Goal: Information Seeking & Learning: Learn about a topic

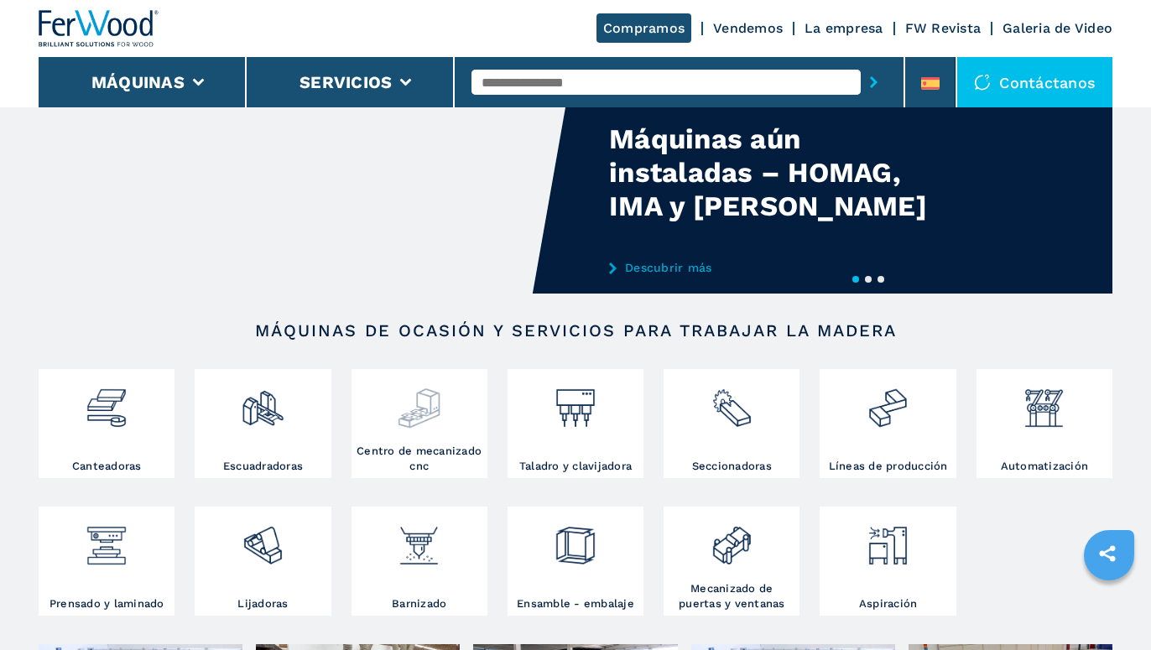
scroll to position [86, 0]
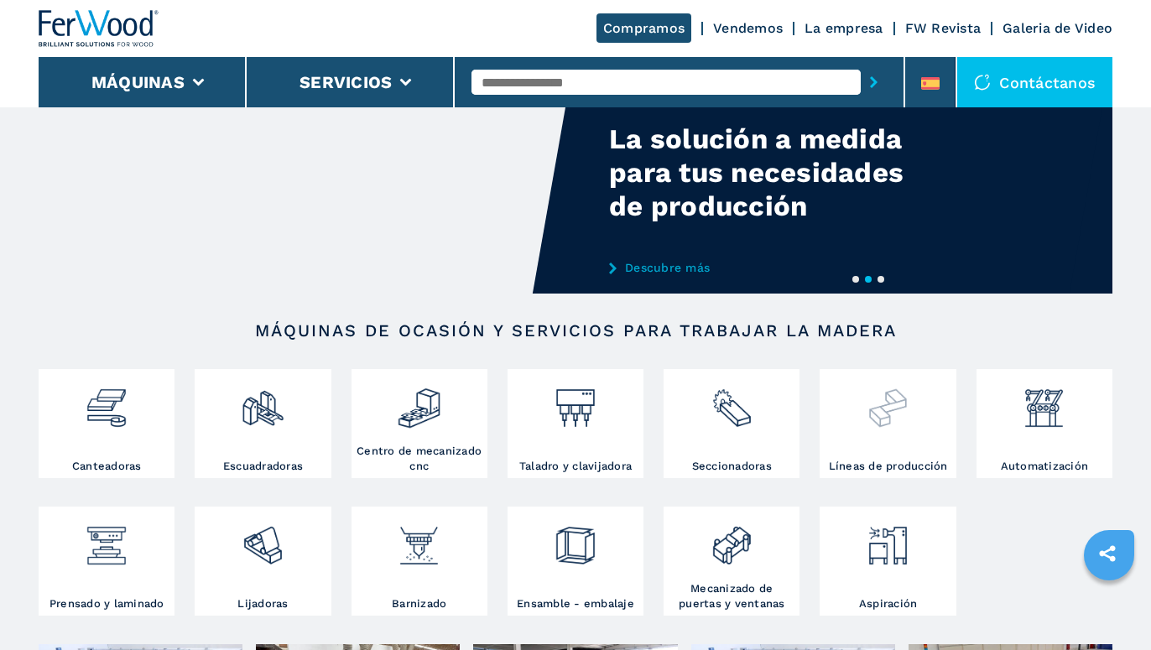
click at [883, 442] on div at bounding box center [888, 416] width 128 height 86
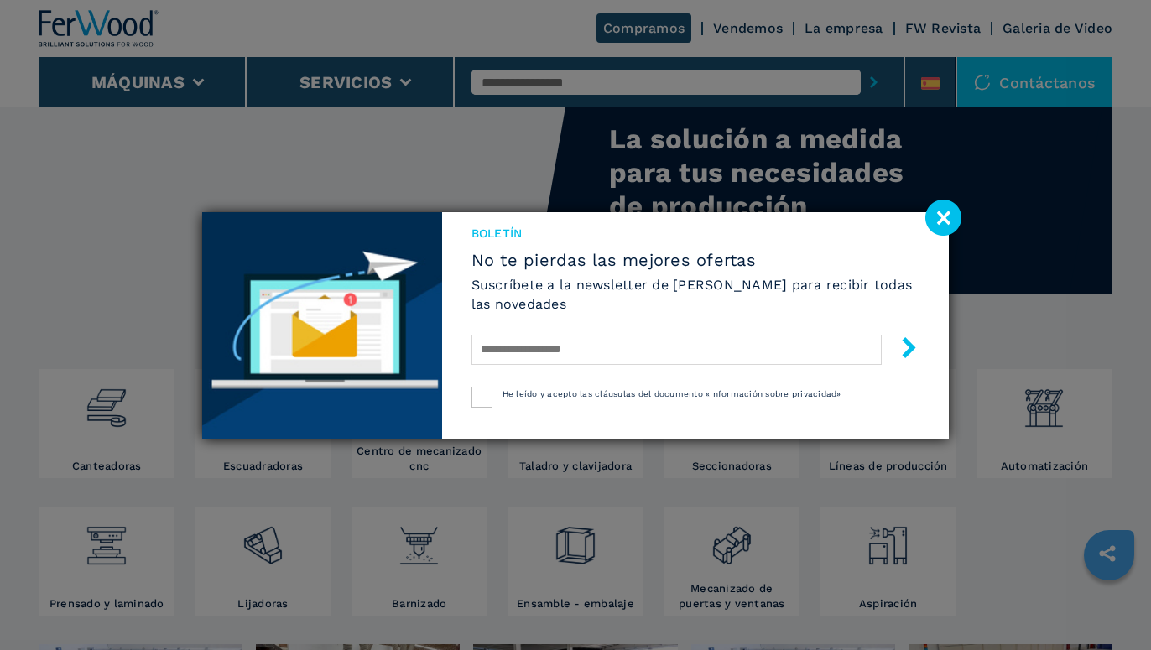
click at [945, 216] on image at bounding box center [943, 218] width 36 height 36
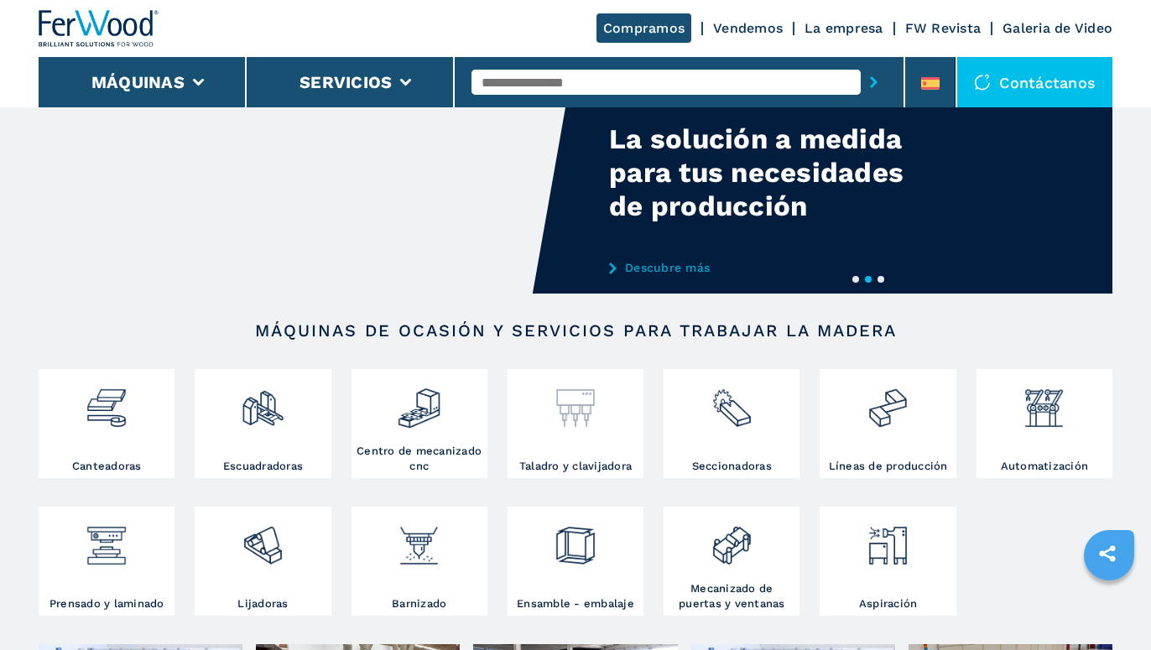
click at [555, 419] on img at bounding box center [575, 401] width 44 height 57
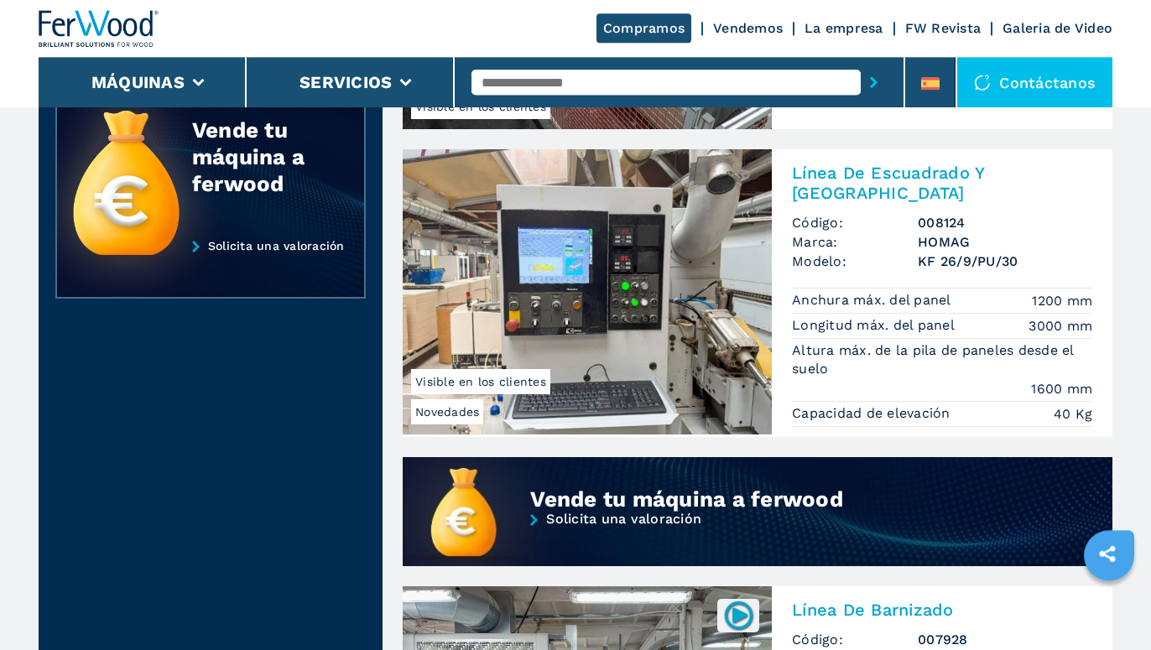
scroll to position [856, 0]
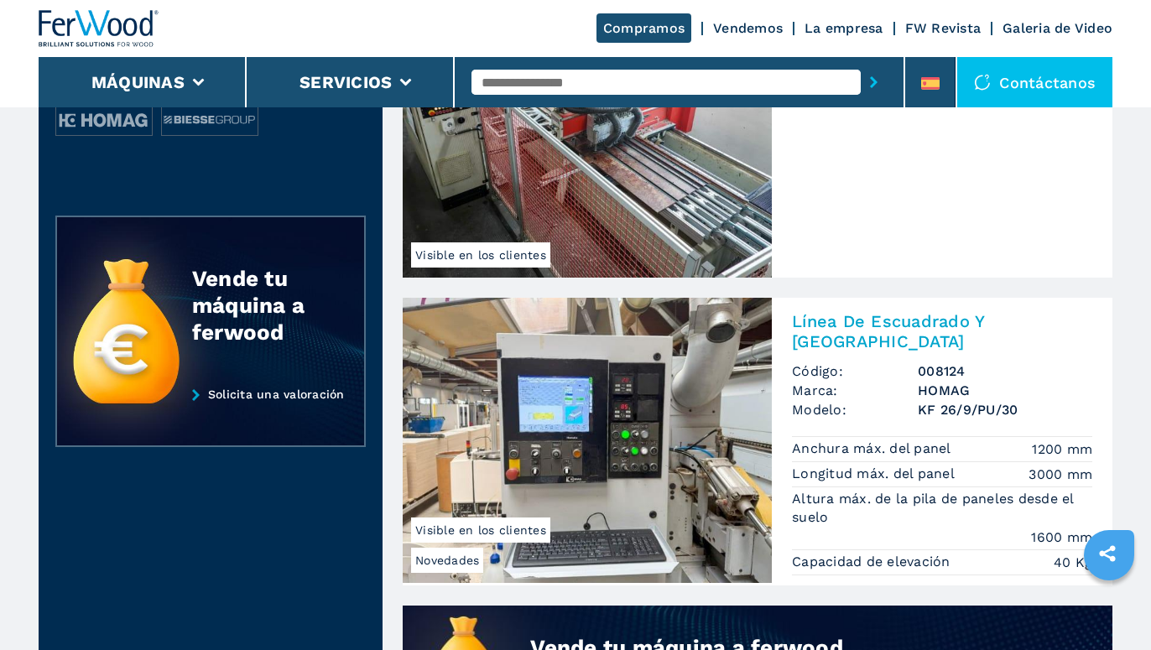
click at [589, 440] on img at bounding box center [587, 440] width 369 height 285
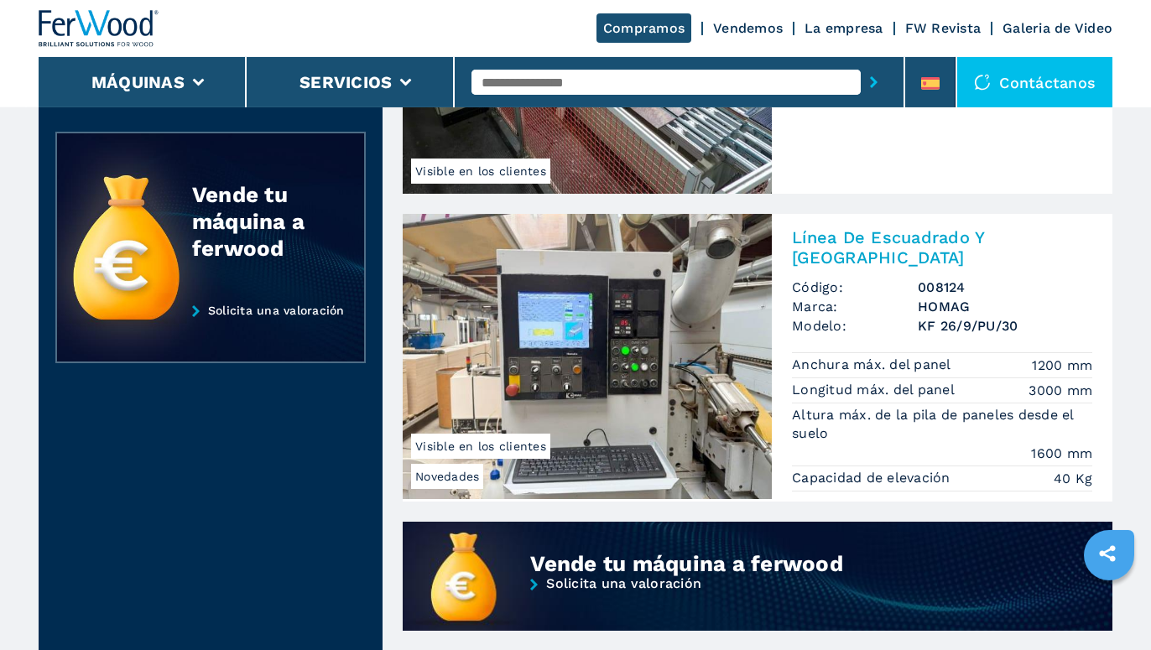
scroll to position [941, 0]
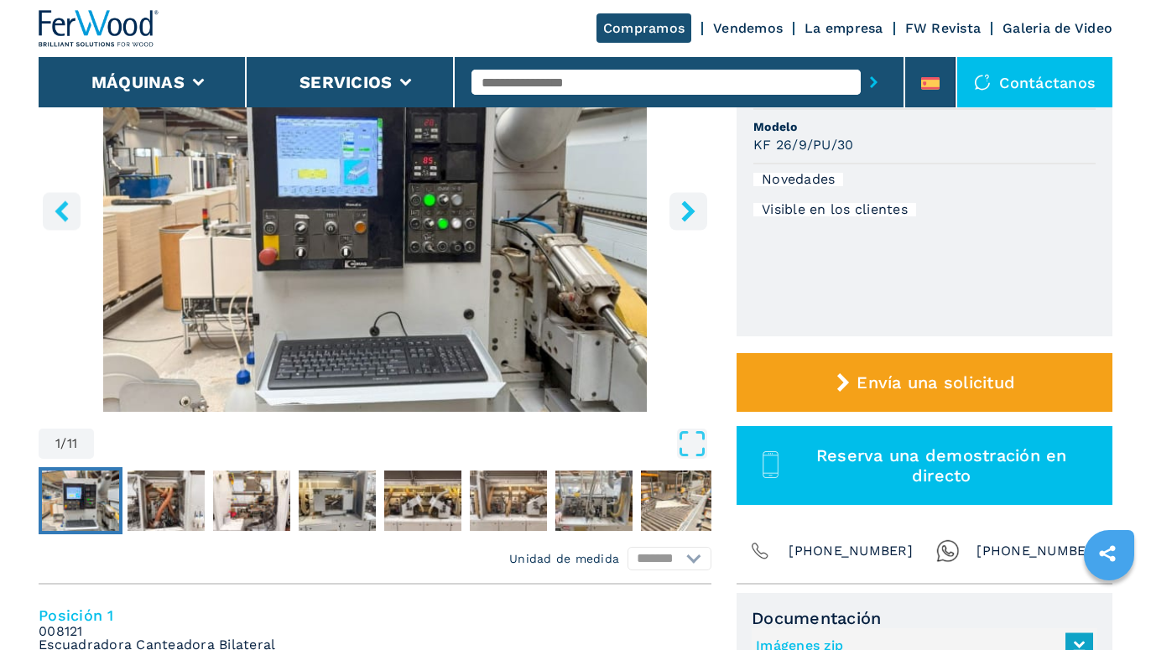
scroll to position [171, 0]
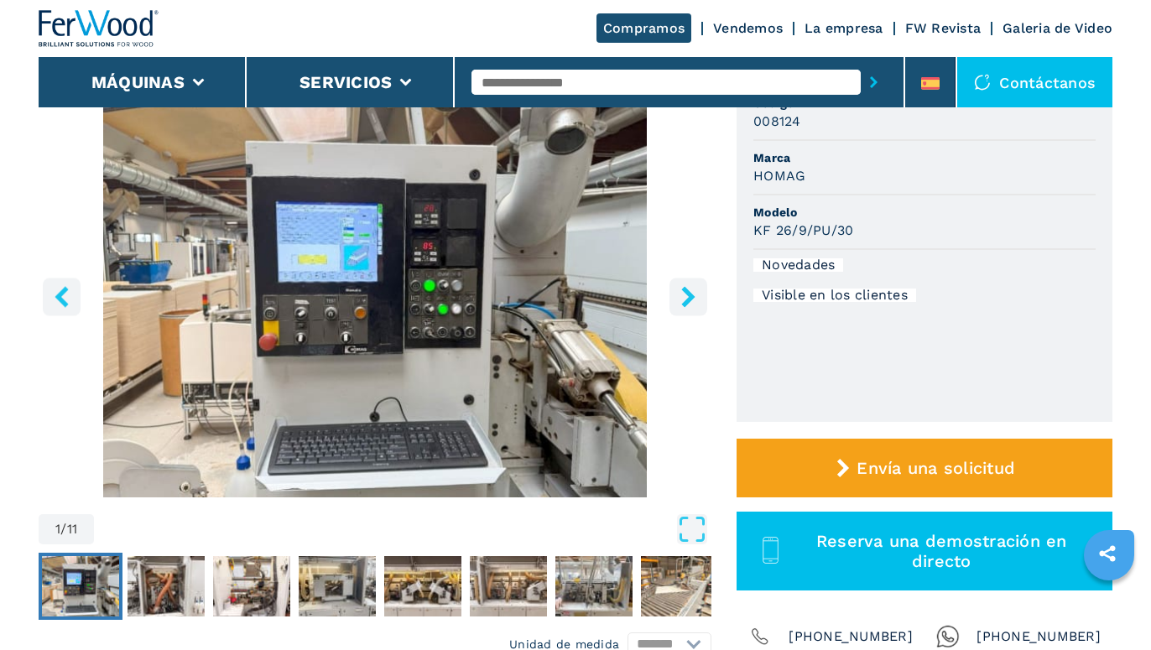
click at [691, 296] on icon "right-button" at bounding box center [687, 296] width 13 height 21
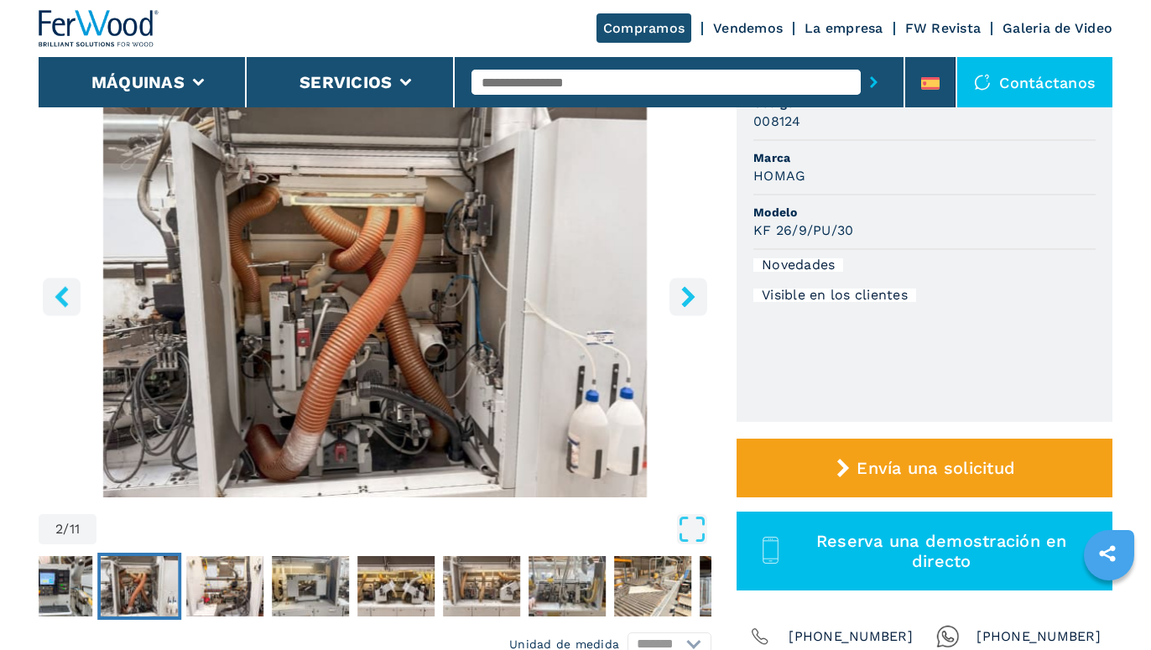
click at [691, 296] on icon "right-button" at bounding box center [687, 296] width 13 height 21
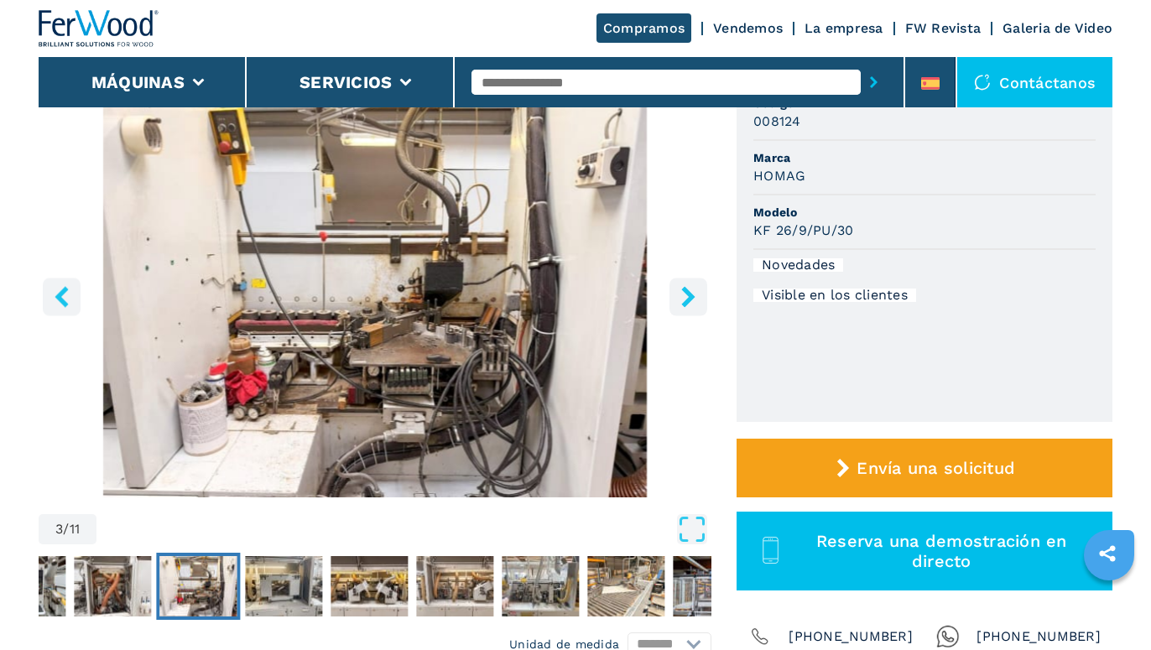
click at [691, 296] on icon "right-button" at bounding box center [687, 296] width 13 height 21
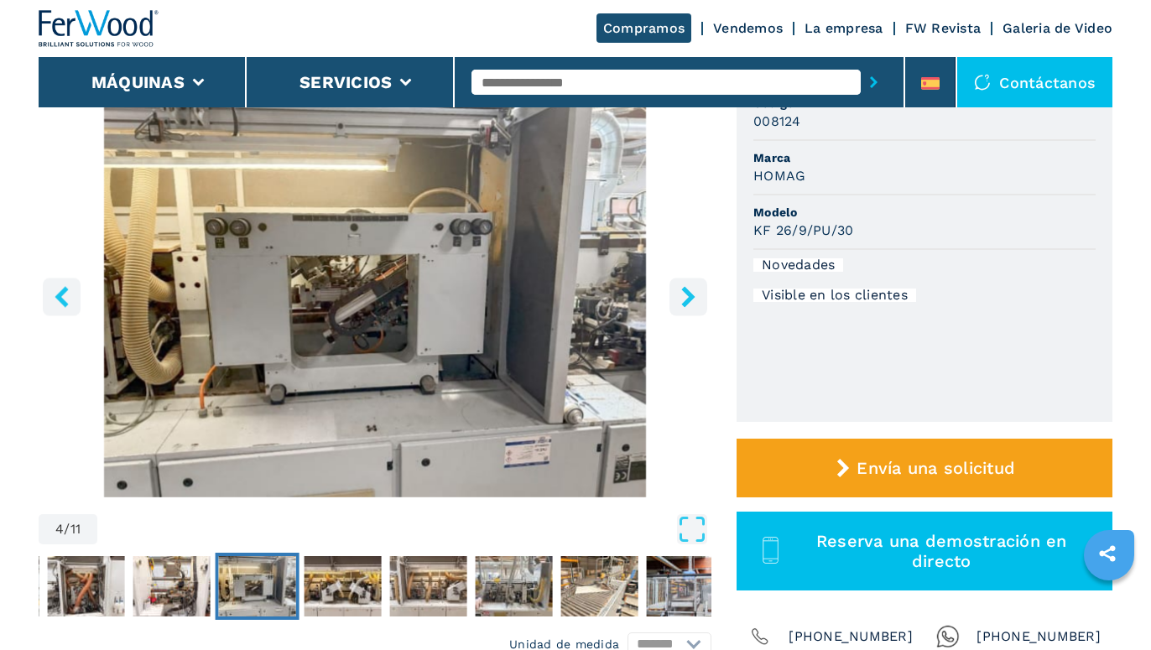
click at [691, 296] on icon "right-button" at bounding box center [687, 296] width 13 height 21
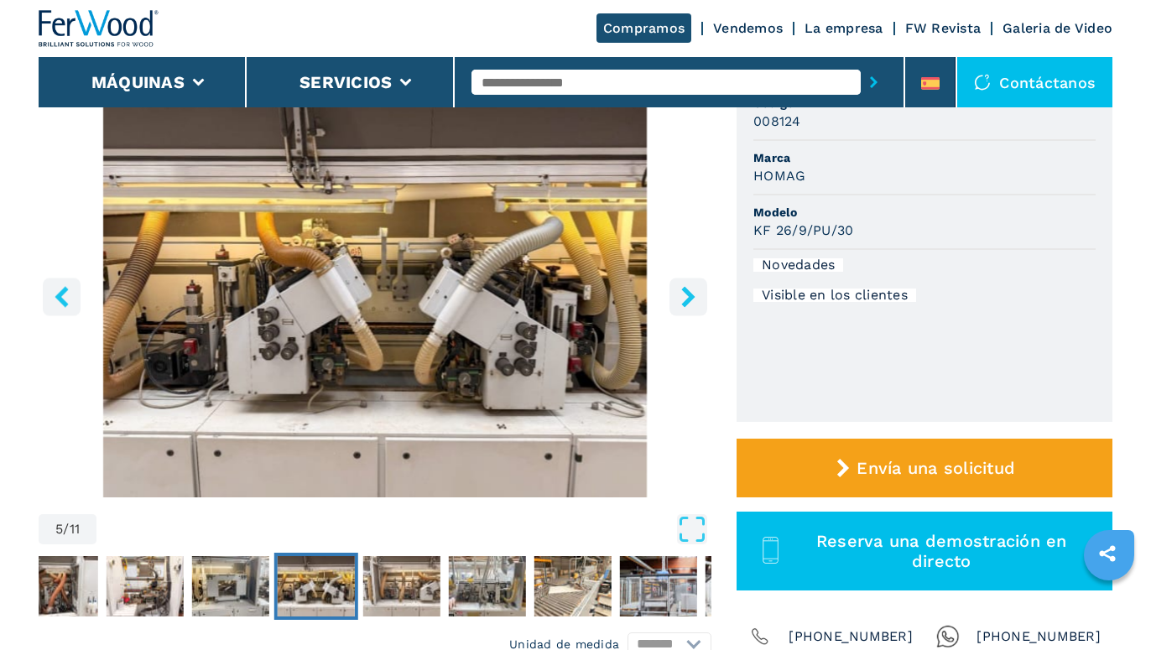
click at [691, 296] on icon "right-button" at bounding box center [687, 296] width 13 height 21
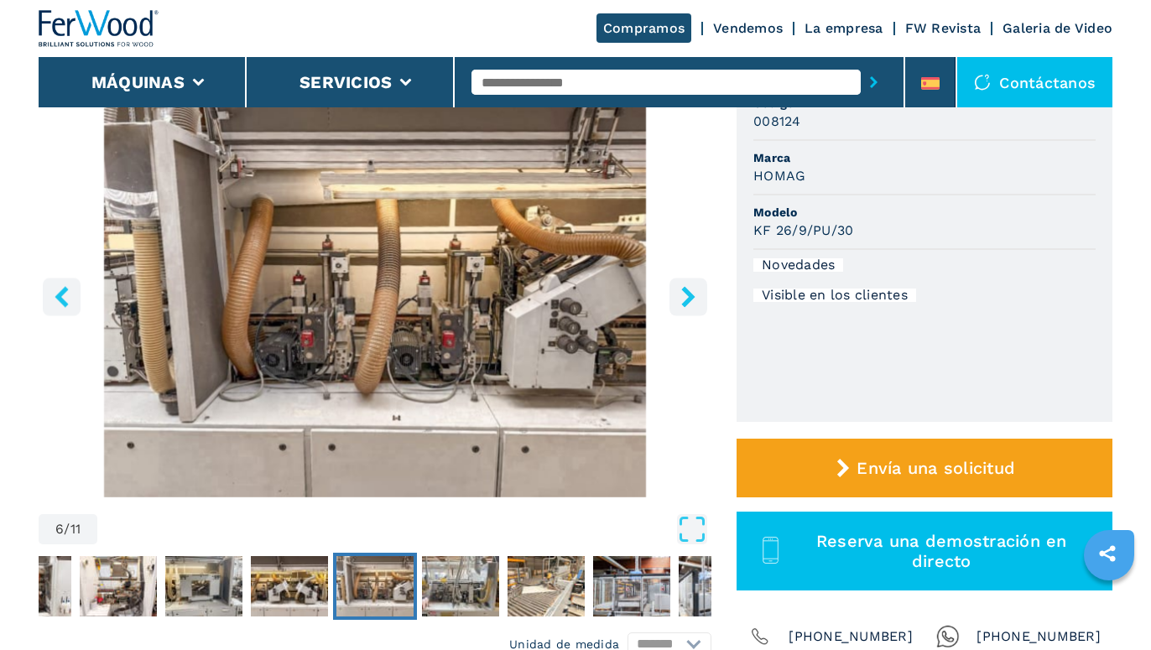
click at [691, 296] on icon "right-button" at bounding box center [687, 296] width 13 height 21
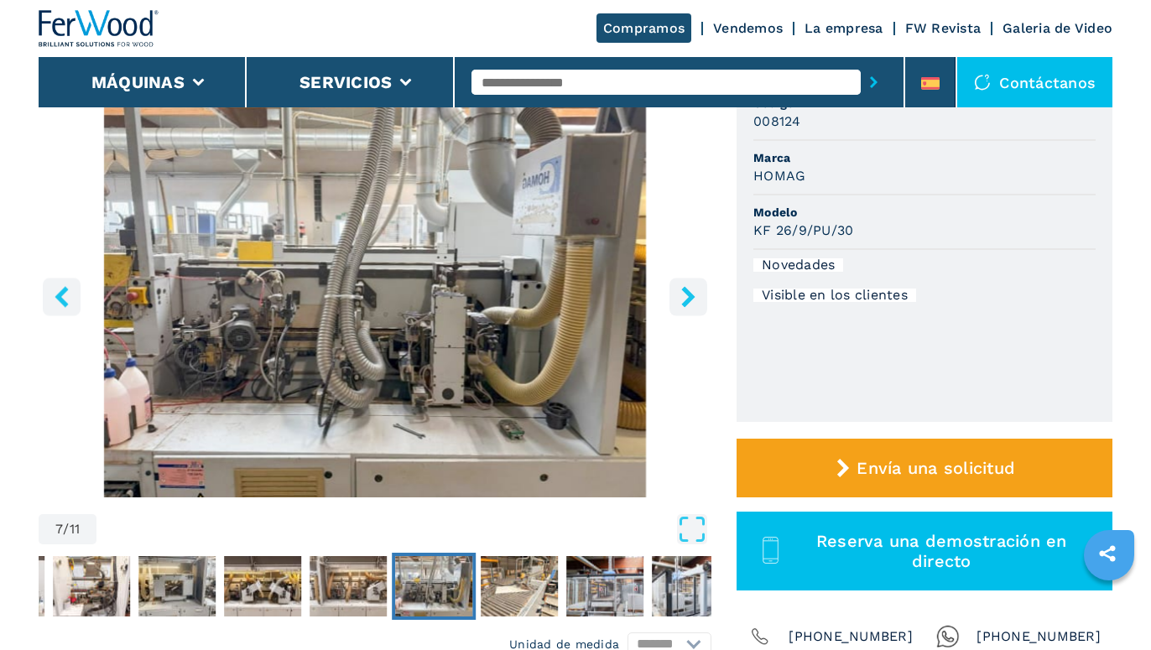
click at [691, 296] on icon "right-button" at bounding box center [687, 296] width 13 height 21
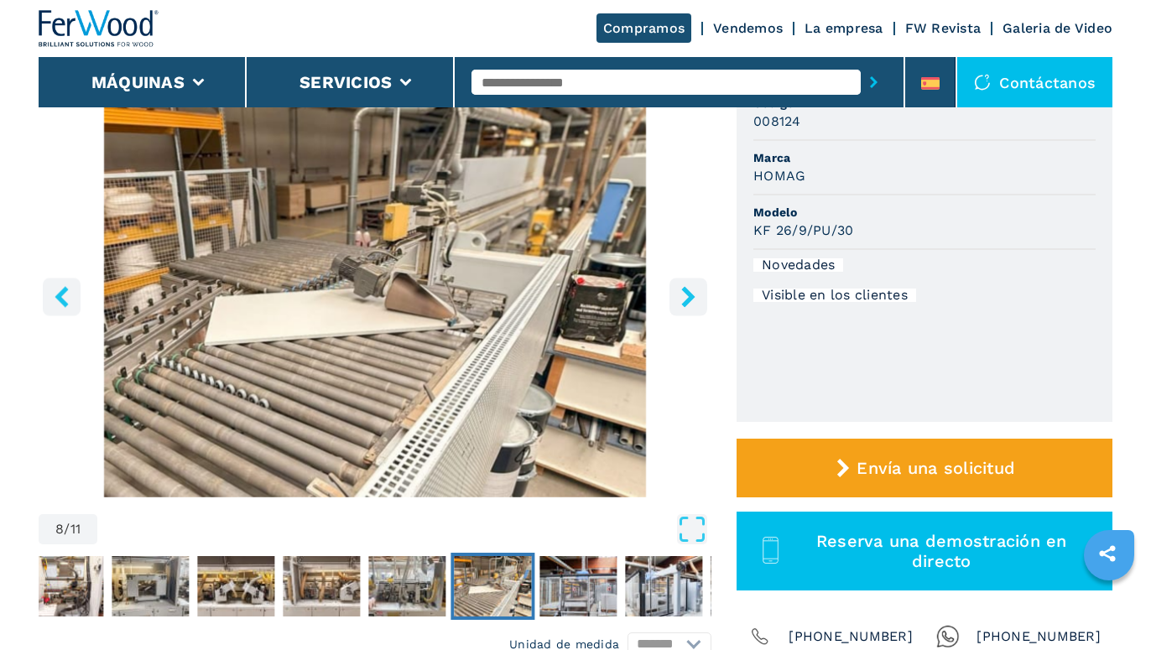
click at [691, 296] on icon "right-button" at bounding box center [687, 296] width 13 height 21
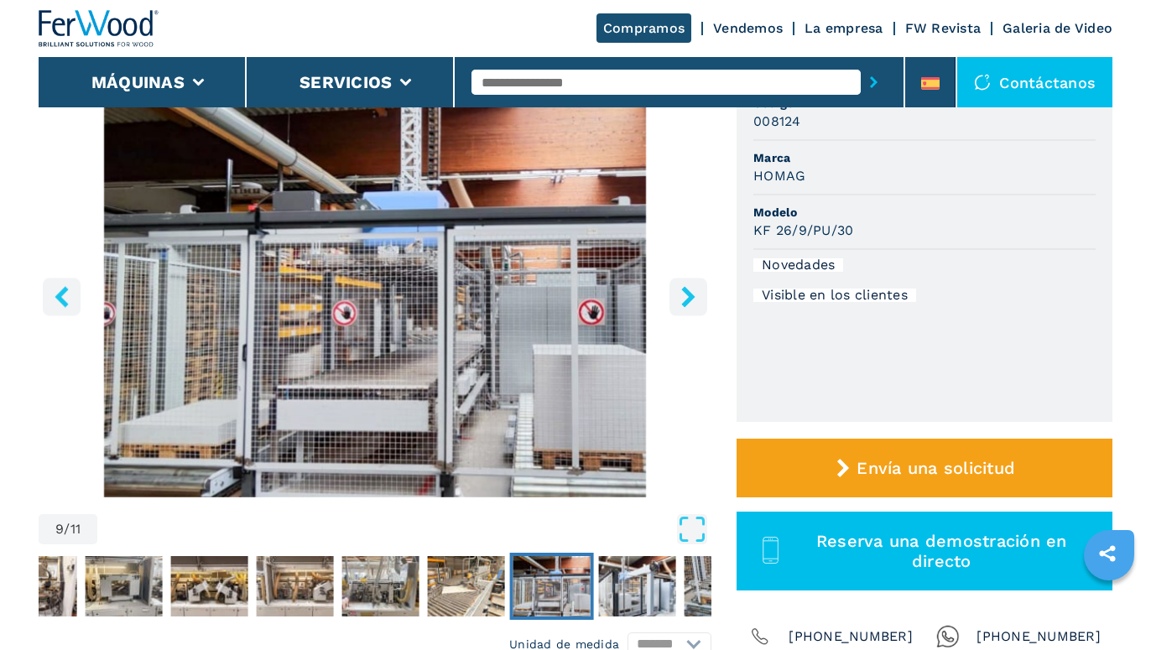
click at [691, 296] on icon "right-button" at bounding box center [687, 296] width 13 height 21
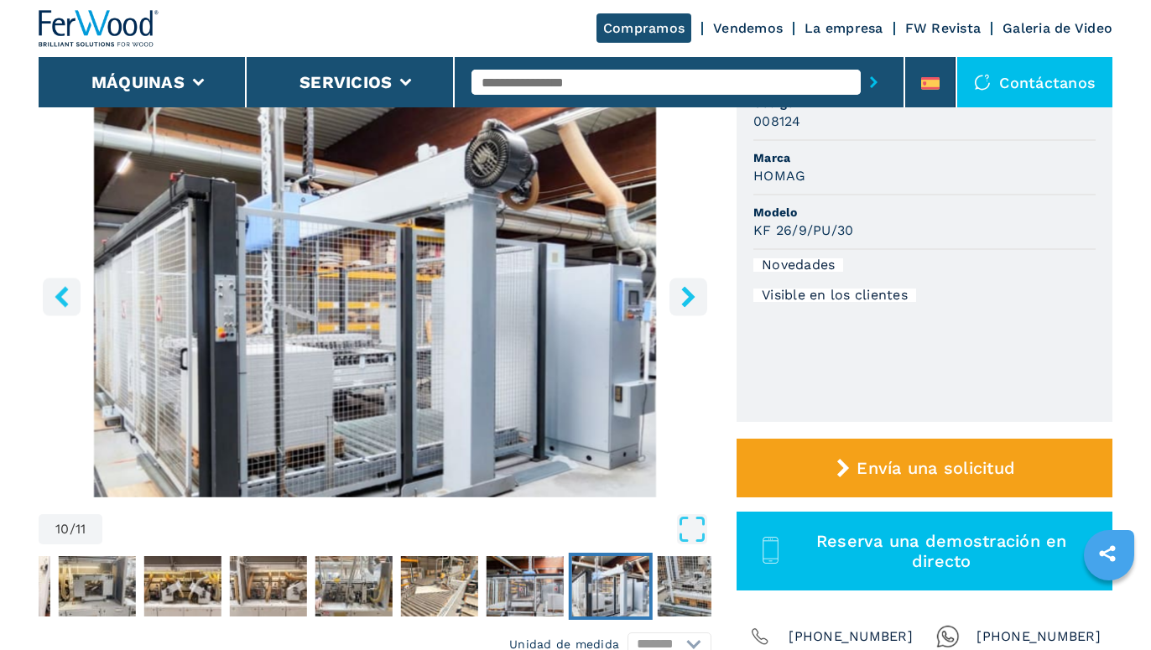
click at [691, 296] on icon "right-button" at bounding box center [687, 296] width 13 height 21
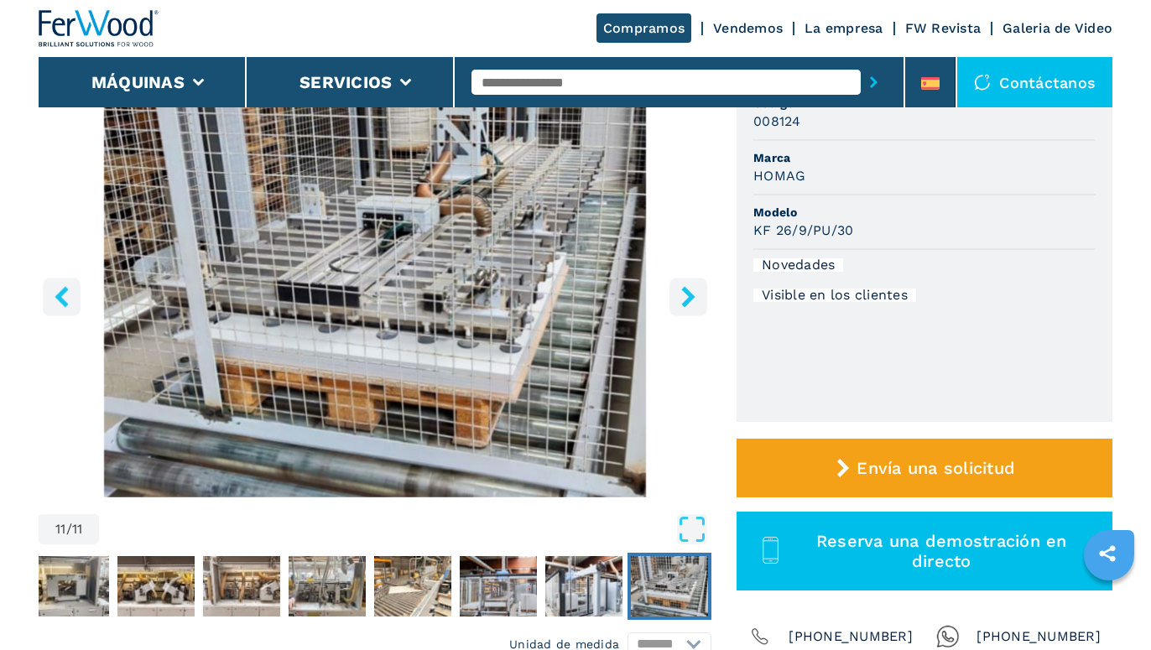
click at [691, 296] on icon "right-button" at bounding box center [687, 296] width 13 height 21
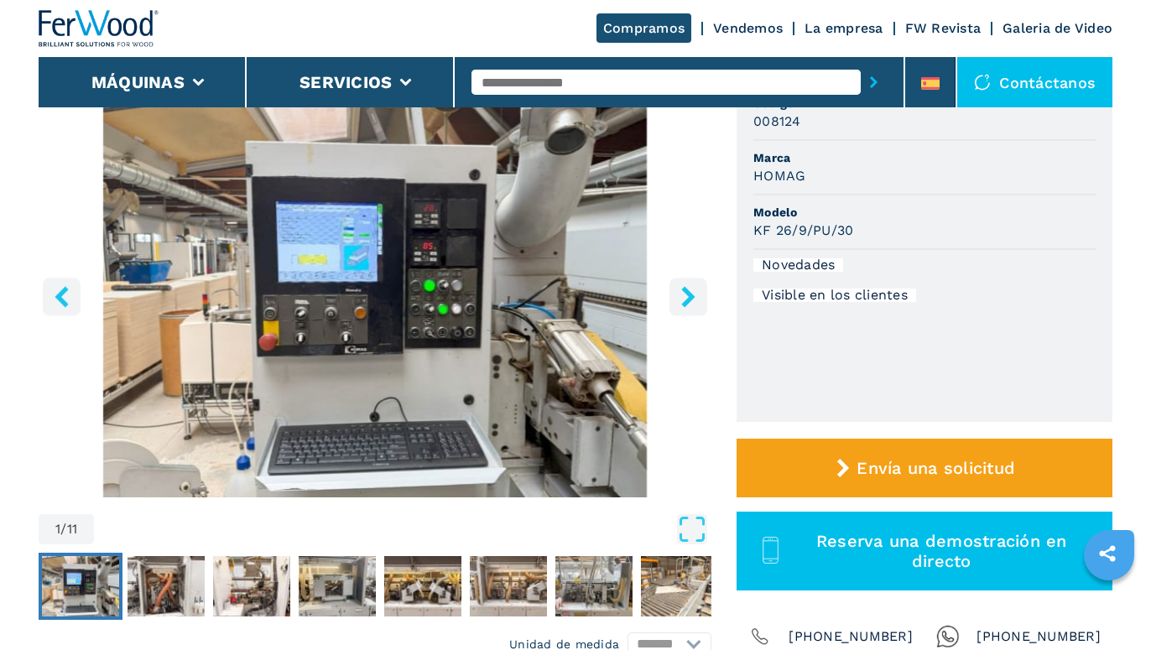
click at [691, 296] on icon "right-button" at bounding box center [687, 296] width 13 height 21
